Goal: Information Seeking & Learning: Learn about a topic

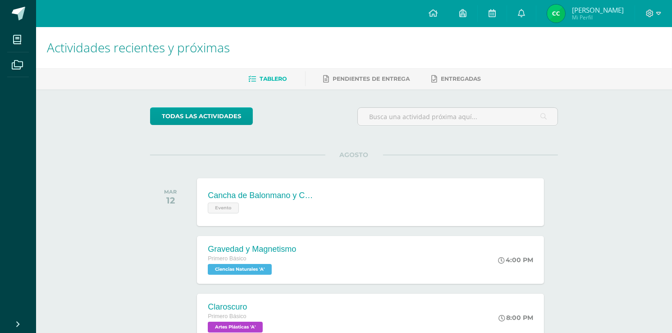
click at [95, 107] on div "Actividades recientes y próximas Tablero Pendientes de entrega Entregadas todas…" at bounding box center [354, 299] width 636 height 544
click at [287, 245] on div "Gravedad y Magnetismo" at bounding box center [250, 248] width 89 height 9
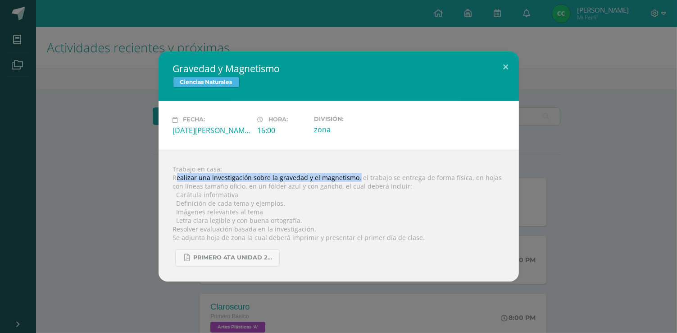
drag, startPoint x: 176, startPoint y: 174, endPoint x: 354, endPoint y: 178, distance: 178.1
click at [354, 178] on div "Trabajo en casa: Realizar una investigación sobre la gravedad y el magnetismo, …" at bounding box center [339, 216] width 361 height 132
copy div "ealizar una investigación sobre la gravedad y el magnetismo,"
click at [116, 158] on div "Gravedad y Magnetismo Ciencias Naturales Fecha: [DATE][PERSON_NAME] Hora: 16:00…" at bounding box center [339, 165] width 670 height 229
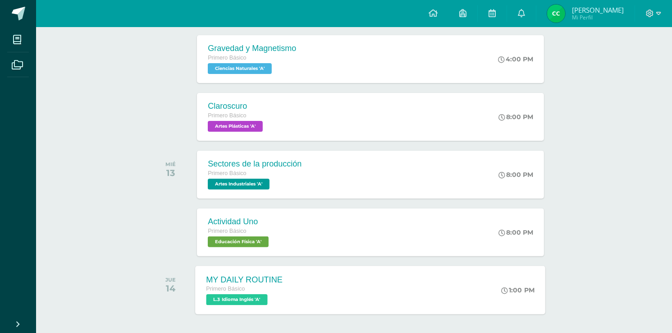
scroll to position [238, 0]
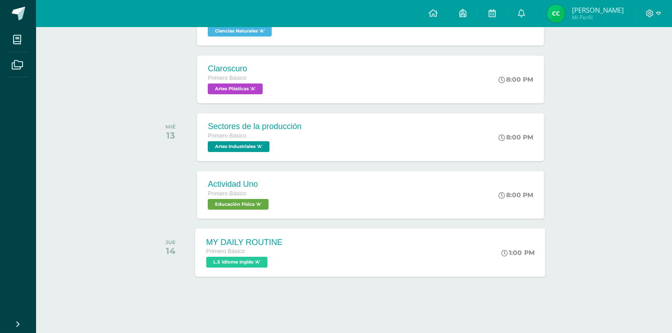
click at [315, 250] on div "MY DAILY ROUTINE Primero Básico L.3 Idioma Inglés 'A' 1:00 PM MY DAILY ROUTINE …" at bounding box center [371, 252] width 350 height 48
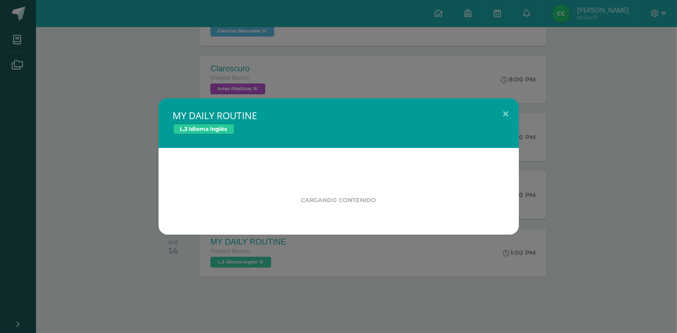
click at [102, 195] on div "MY DAILY ROUTINE L.3 Idioma Inglés Cargando contenido" at bounding box center [339, 166] width 670 height 136
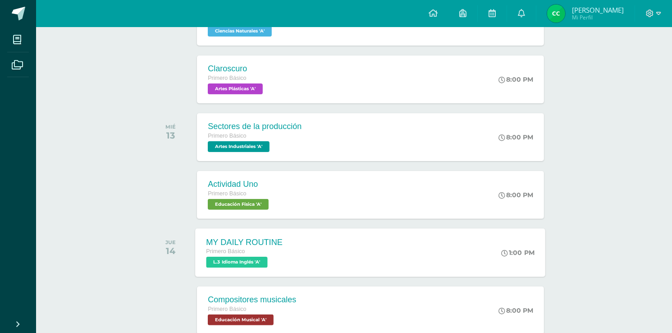
click at [299, 252] on div "MY DAILY ROUTINE Primero Básico L.3 Idioma Inglés 'A' 1:00 PM MY DAILY ROUTINE …" at bounding box center [371, 252] width 350 height 48
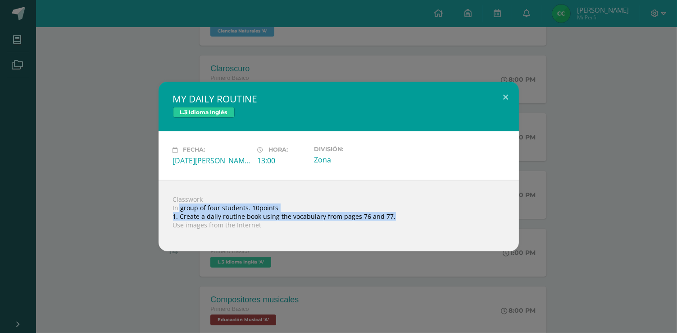
drag, startPoint x: 177, startPoint y: 209, endPoint x: 395, endPoint y: 220, distance: 218.4
click at [395, 220] on div "Classwork In group of four students. 10points 1. Create a daily routine book us…" at bounding box center [339, 215] width 361 height 71
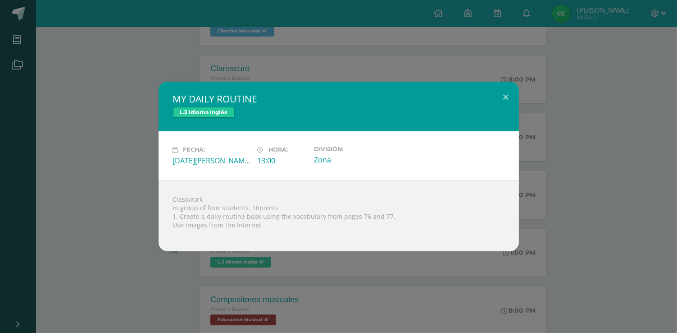
click at [66, 183] on div "MY DAILY ROUTINE L.3 Idioma Inglés Fecha: [DATE][PERSON_NAME] Hora: 13:00 Divis…" at bounding box center [339, 166] width 670 height 169
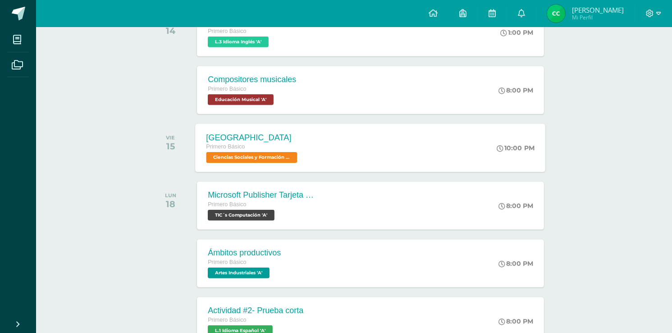
scroll to position [469, 0]
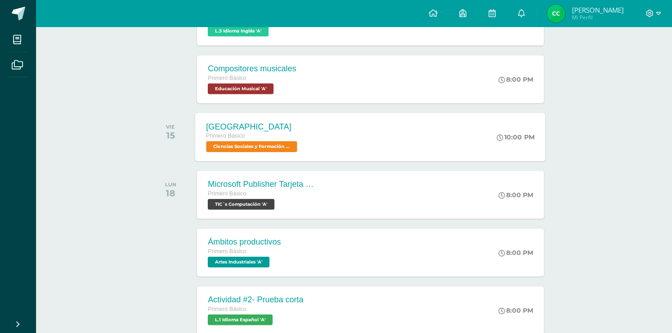
click at [261, 132] on div "Primero Básico" at bounding box center [252, 136] width 93 height 10
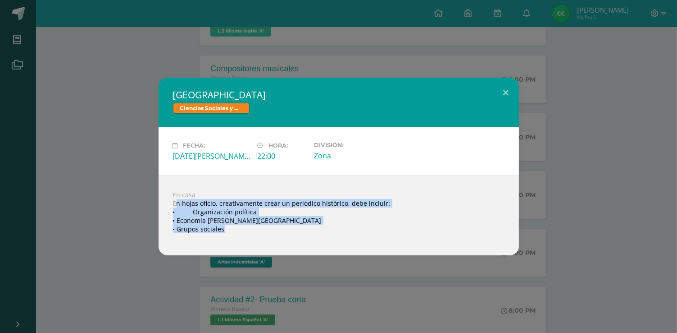
drag, startPoint x: 175, startPoint y: 206, endPoint x: 496, endPoint y: 227, distance: 322.1
click at [459, 231] on div "En casa En hojas oficio, creativamente crear un periódico histórico, debe inclu…" at bounding box center [339, 215] width 361 height 80
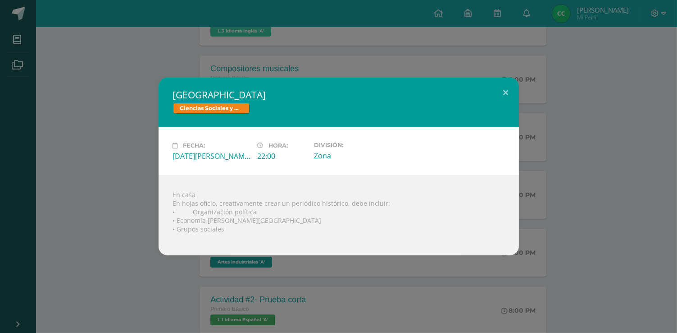
click at [677, 227] on div "[GEOGRAPHIC_DATA] Ciencias Sociales y Formación Ciudadana Fecha: [DATE][PERSON_…" at bounding box center [338, 166] width 677 height 333
